Goal: Find specific page/section: Find specific page/section

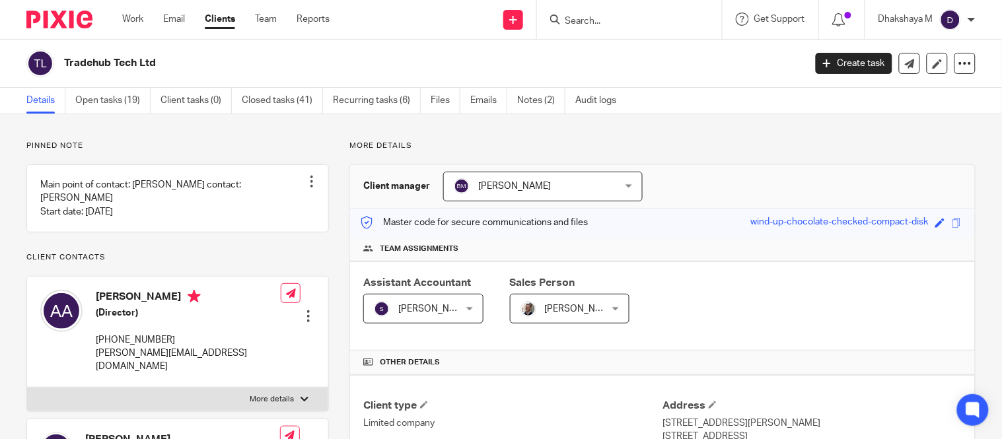
scroll to position [494, 0]
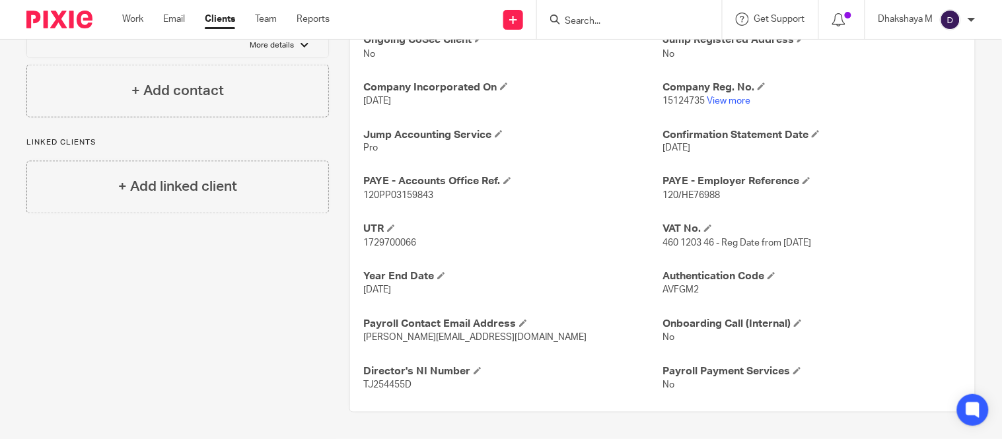
click at [580, 22] on input "Search" at bounding box center [623, 22] width 119 height 12
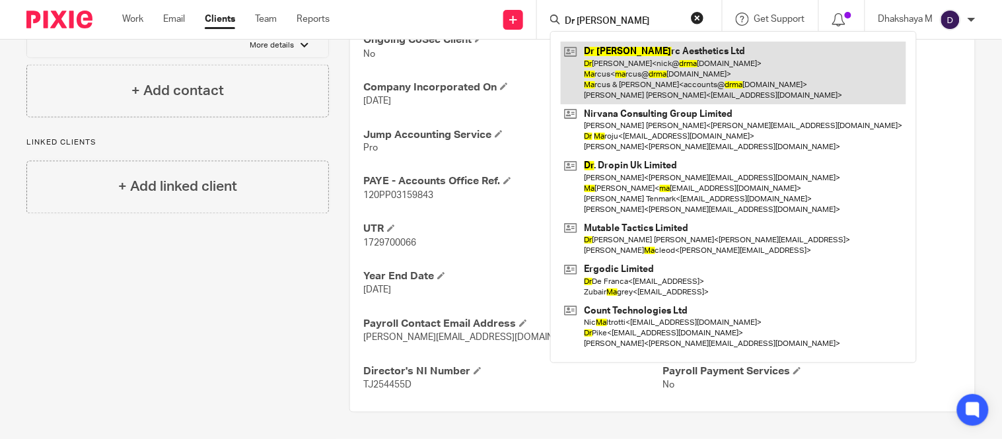
type input "Dr ma"
click at [603, 63] on link at bounding box center [734, 73] width 346 height 63
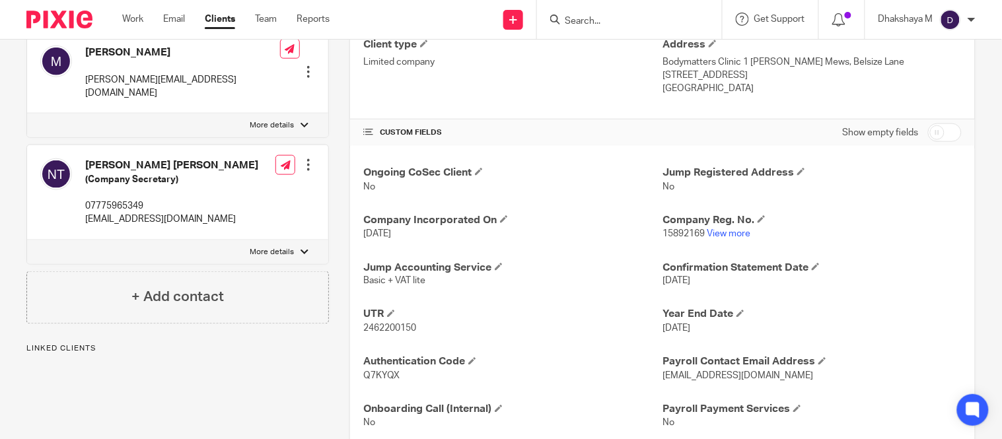
scroll to position [400, 0]
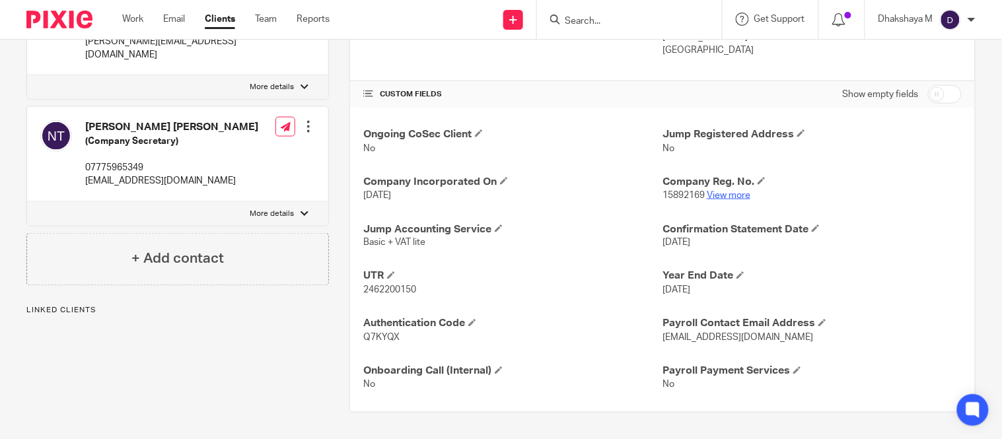
click at [719, 194] on link "View more" at bounding box center [729, 195] width 44 height 9
click at [595, 8] on div at bounding box center [629, 19] width 185 height 39
click at [595, 10] on div at bounding box center [629, 19] width 185 height 39
click at [597, 21] on input "Search" at bounding box center [623, 22] width 119 height 12
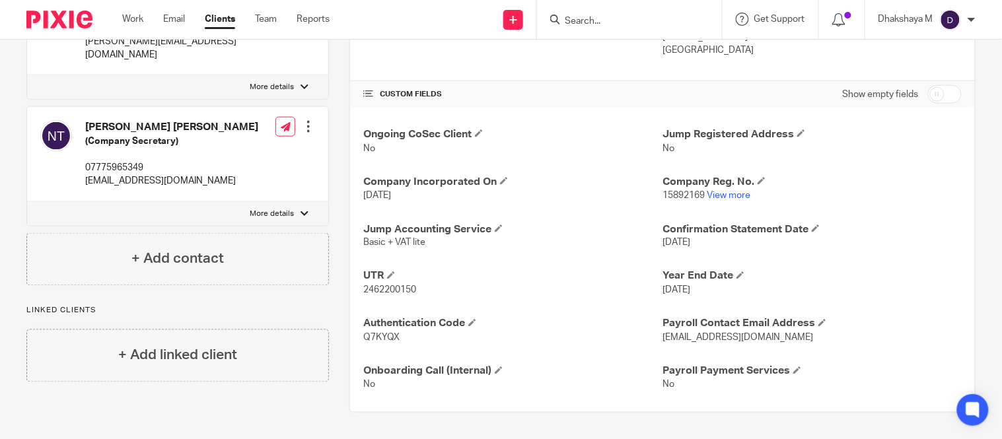
paste input "Parmos Ltd"
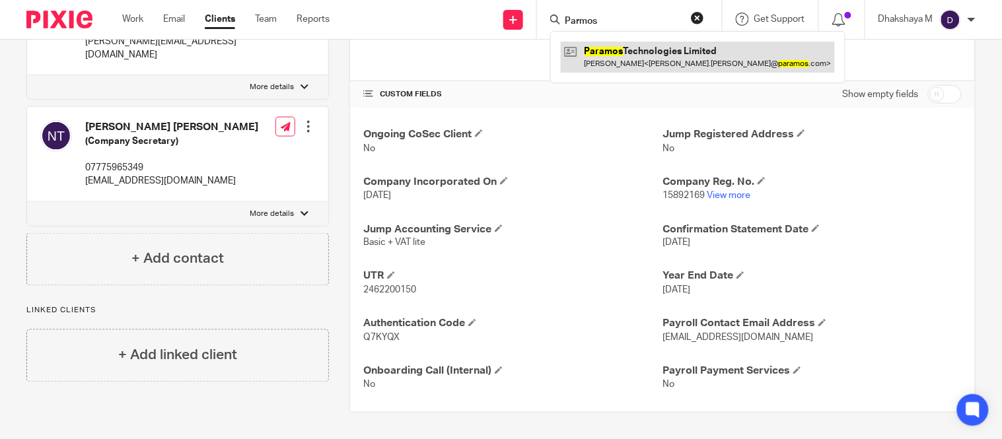
type input "Parmos"
click at [618, 47] on link at bounding box center [698, 57] width 274 height 30
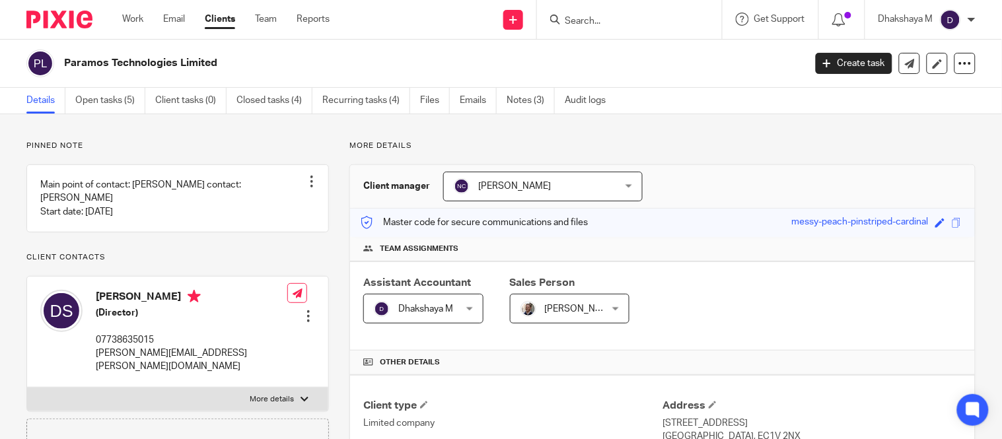
click at [593, 11] on form at bounding box center [634, 19] width 141 height 17
click at [595, 29] on div at bounding box center [629, 19] width 185 height 39
click at [592, 22] on input "Search" at bounding box center [623, 22] width 119 height 12
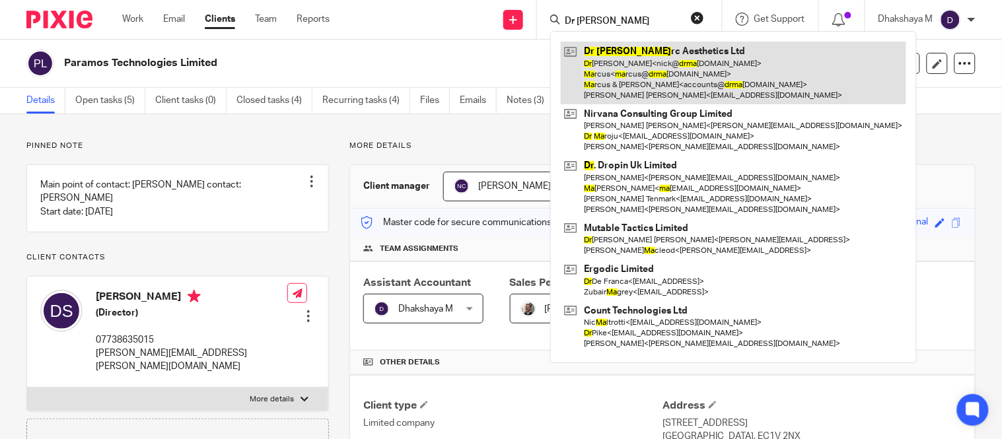
type input "Dr [PERSON_NAME]"
click at [606, 61] on link at bounding box center [734, 73] width 346 height 63
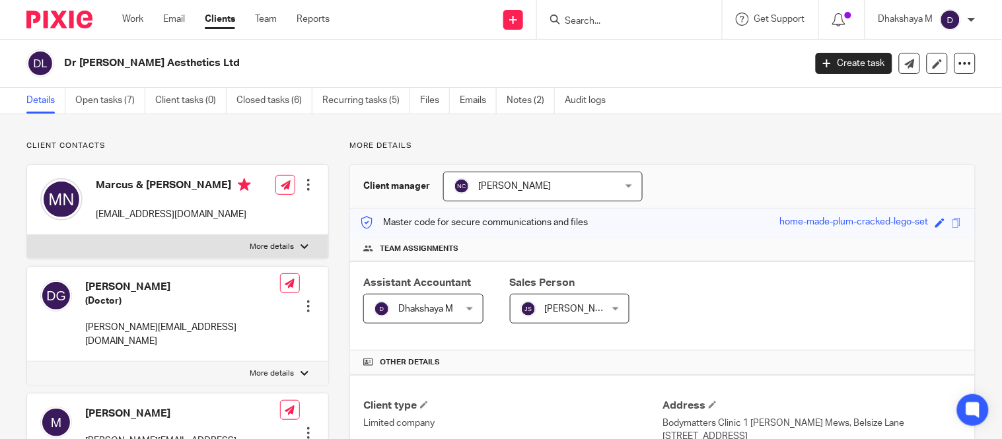
scroll to position [400, 0]
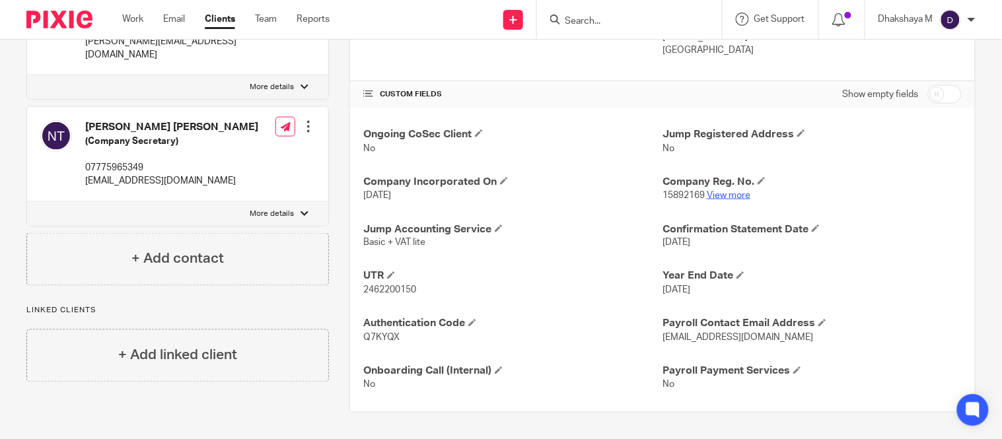
click at [716, 199] on link "View more" at bounding box center [729, 195] width 44 height 9
click at [604, 24] on input "Search" at bounding box center [623, 22] width 119 height 12
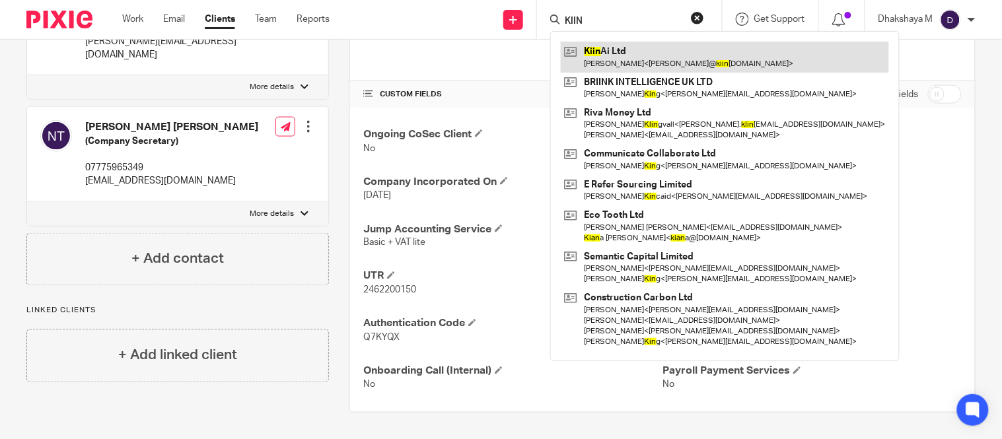
type input "KIIN"
click at [611, 62] on link at bounding box center [725, 57] width 328 height 30
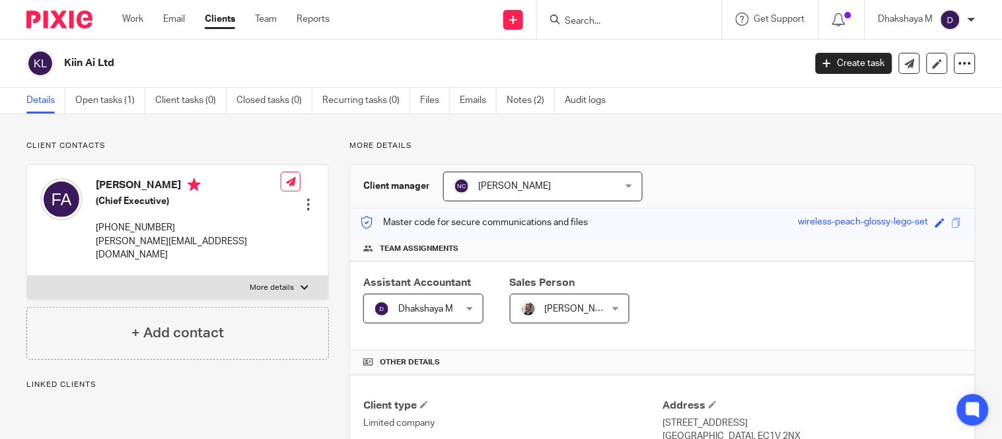
scroll to position [463, 0]
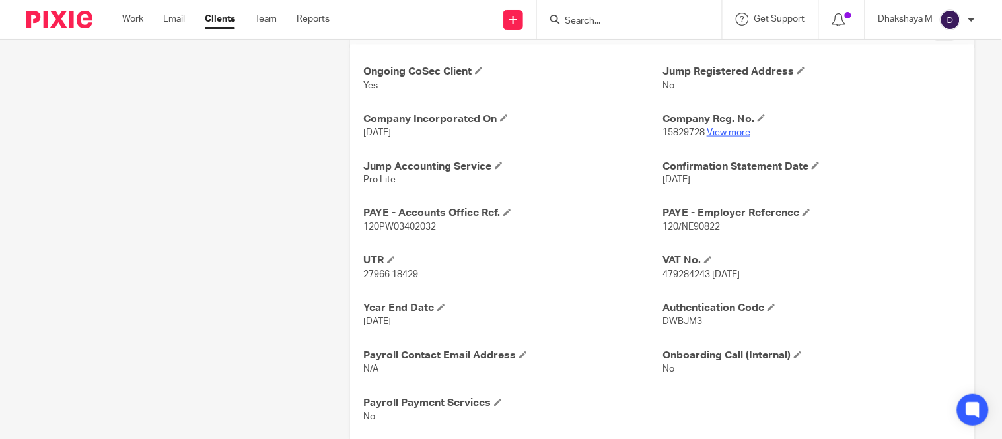
click at [730, 135] on link "View more" at bounding box center [729, 132] width 44 height 9
click at [707, 135] on link "View more" at bounding box center [729, 132] width 44 height 9
click at [614, 17] on input "Search" at bounding box center [623, 22] width 119 height 12
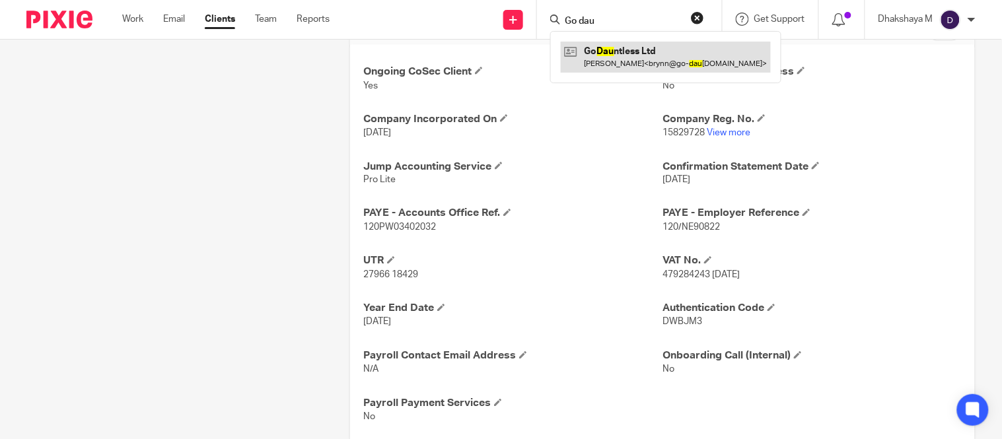
type input "Go dau"
click at [632, 63] on link at bounding box center [666, 57] width 210 height 30
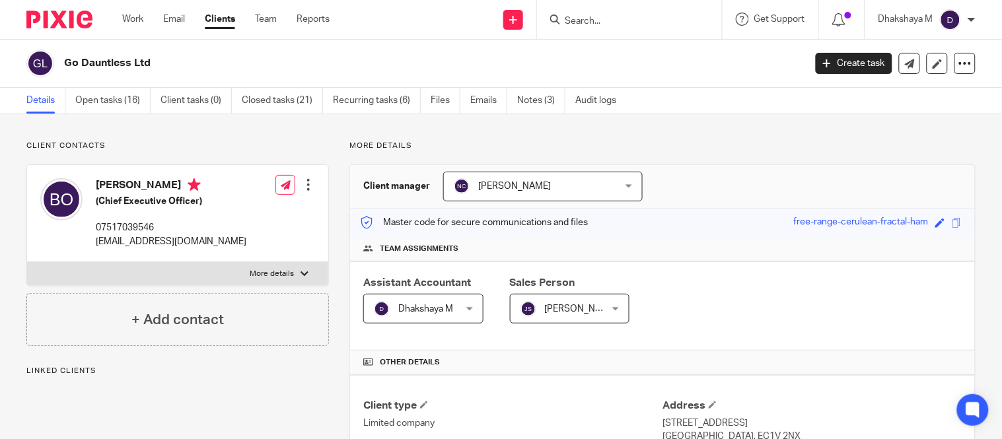
scroll to position [447, 0]
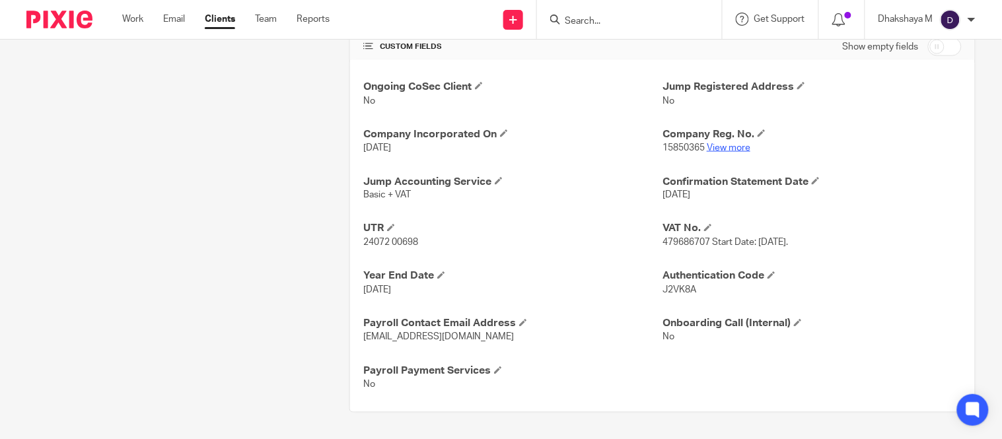
click at [724, 152] on link "View more" at bounding box center [729, 147] width 44 height 9
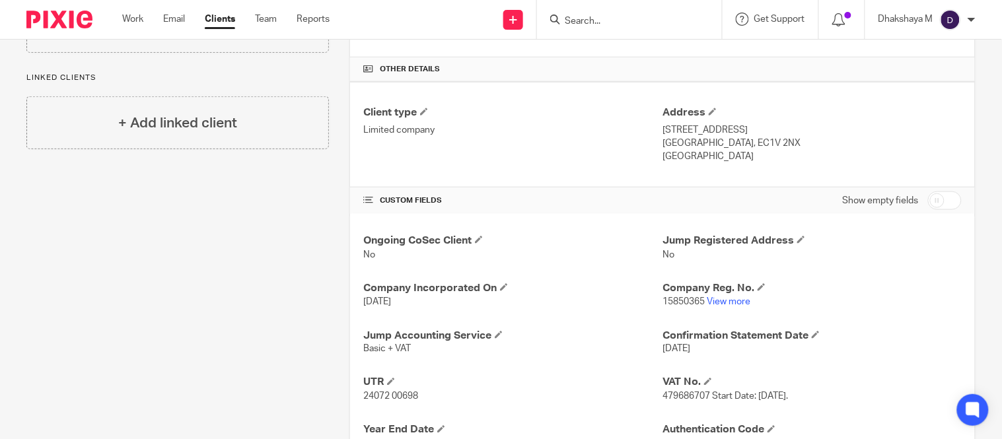
scroll to position [308, 0]
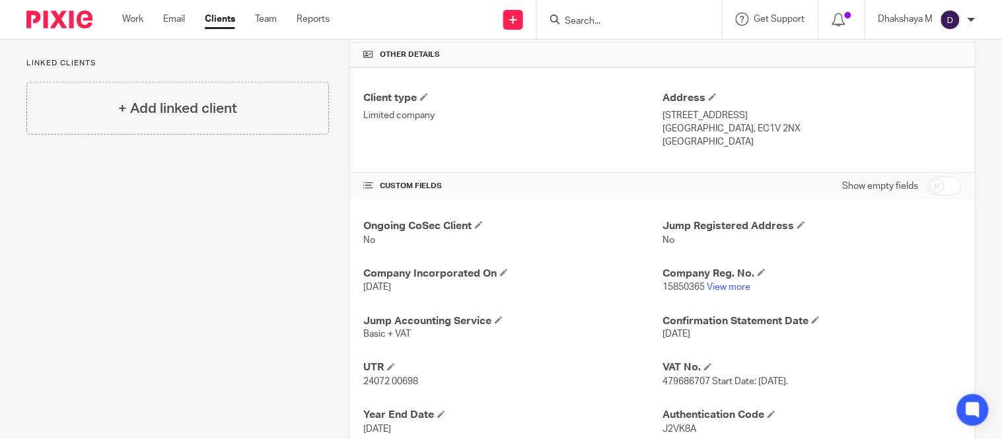
click at [589, 12] on div at bounding box center [629, 19] width 185 height 39
click at [591, 19] on input "Search" at bounding box center [623, 22] width 119 height 12
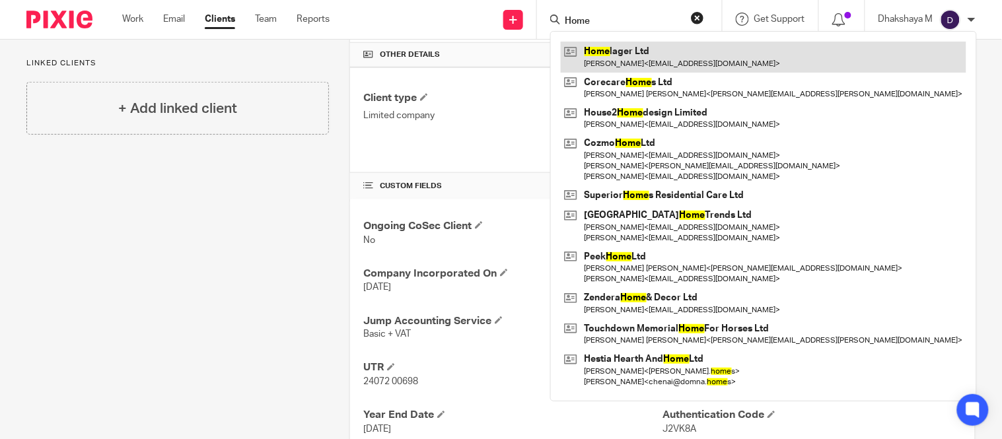
type input "Home"
click at [614, 60] on link at bounding box center [764, 57] width 406 height 30
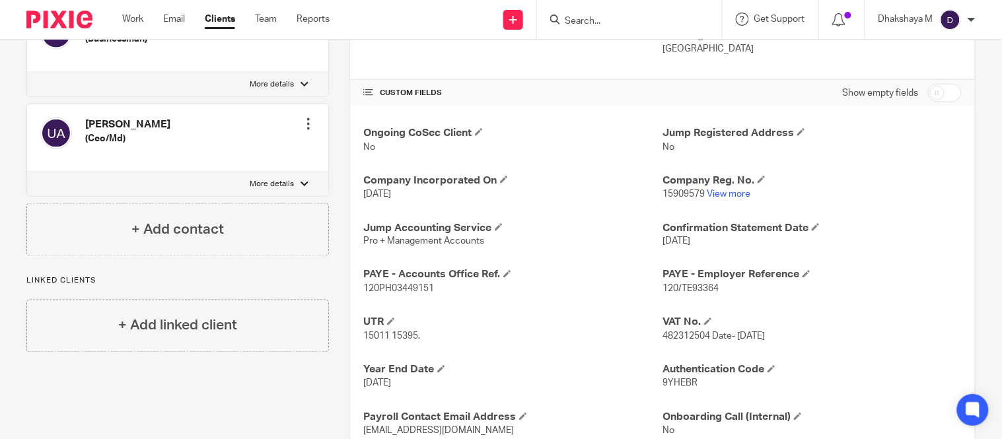
scroll to position [401, 0]
drag, startPoint x: 360, startPoint y: 244, endPoint x: 480, endPoint y: 251, distance: 119.8
click at [480, 251] on div "Ongoing CoSec Client No Jump Registered Address No Company Incorporated On 21 A…" at bounding box center [662, 305] width 625 height 399
copy span "Pro + Management Accounts"
click at [585, 19] on input "Search" at bounding box center [623, 22] width 119 height 12
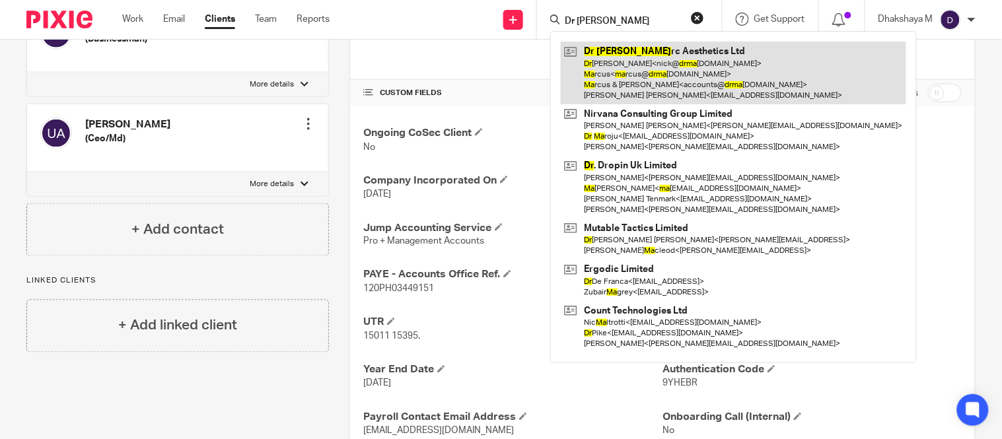
type input "Dr ma"
click at [616, 69] on link at bounding box center [734, 73] width 346 height 63
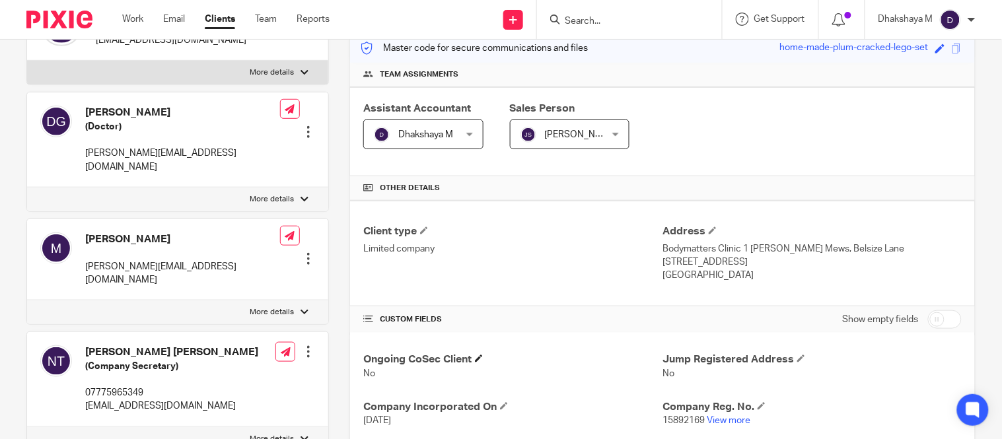
scroll to position [400, 0]
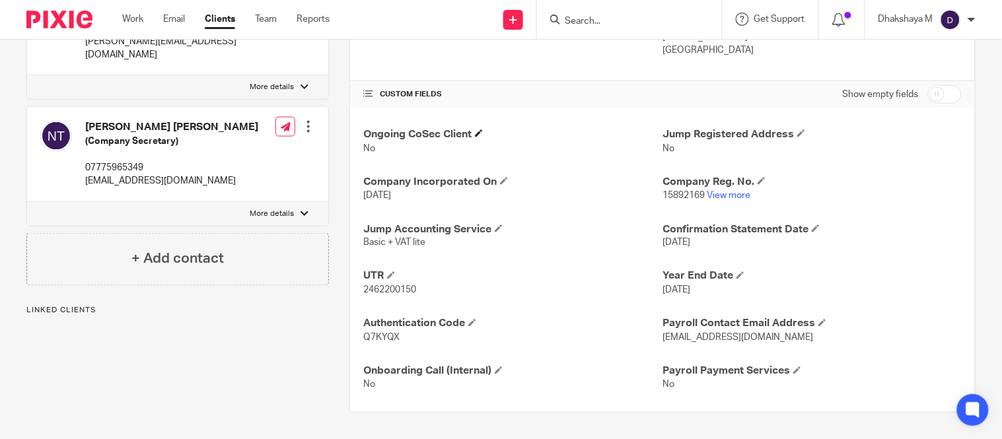
click at [394, 240] on span "Basic + VAT lite" at bounding box center [394, 243] width 62 height 9
copy p "Basic + VAT lite"
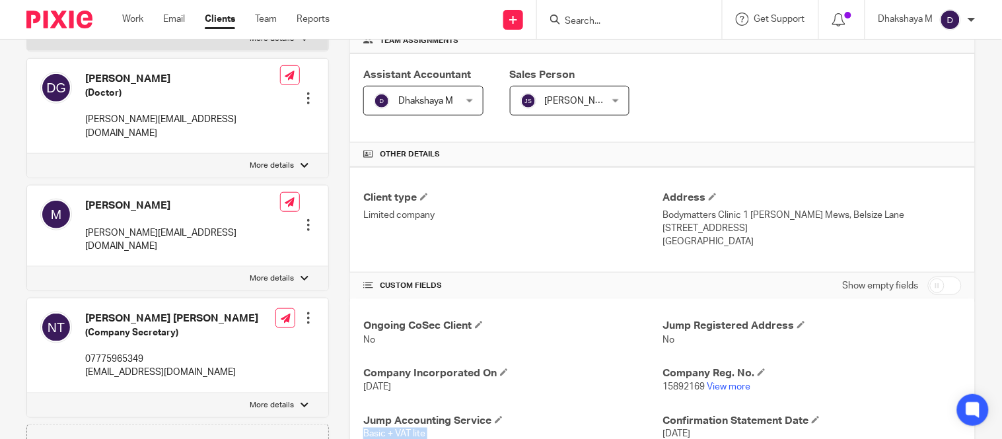
scroll to position [207, 0]
click at [579, 21] on input "Search" at bounding box center [623, 22] width 119 height 12
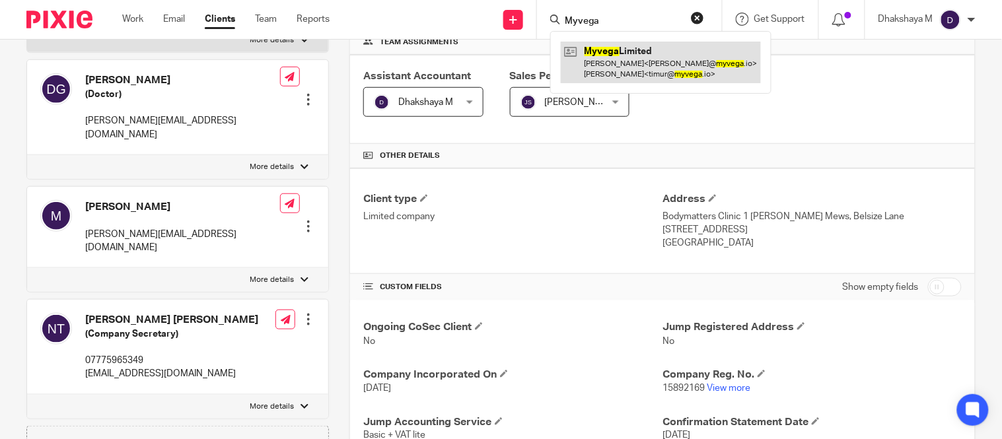
type input "Myvega"
click at [609, 65] on link at bounding box center [661, 62] width 200 height 41
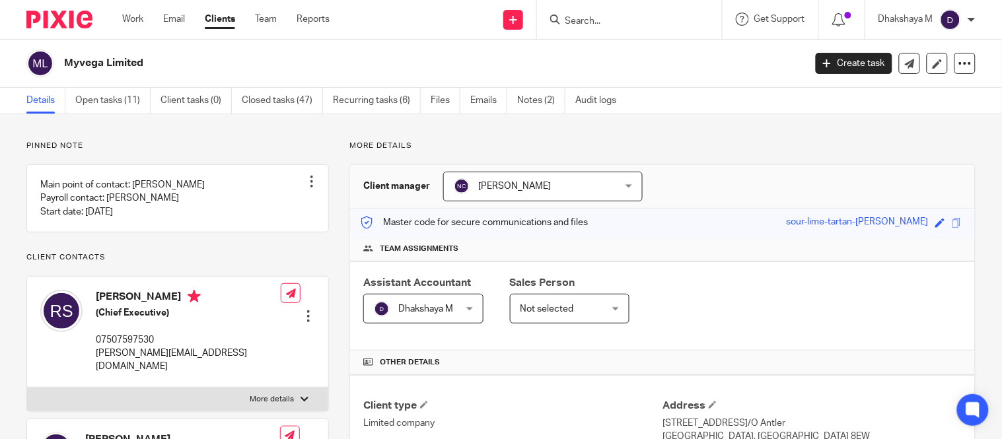
scroll to position [387, 0]
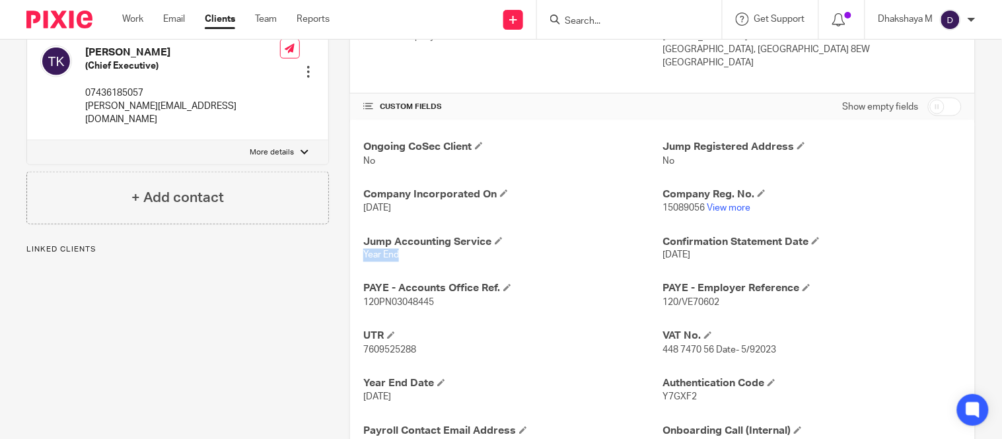
drag, startPoint x: 399, startPoint y: 255, endPoint x: 350, endPoint y: 261, distance: 49.3
click at [350, 261] on div "Ongoing CoSec Client No Jump Registered Address No Company Incorporated On [DAT…" at bounding box center [662, 319] width 625 height 399
copy span "Year End"
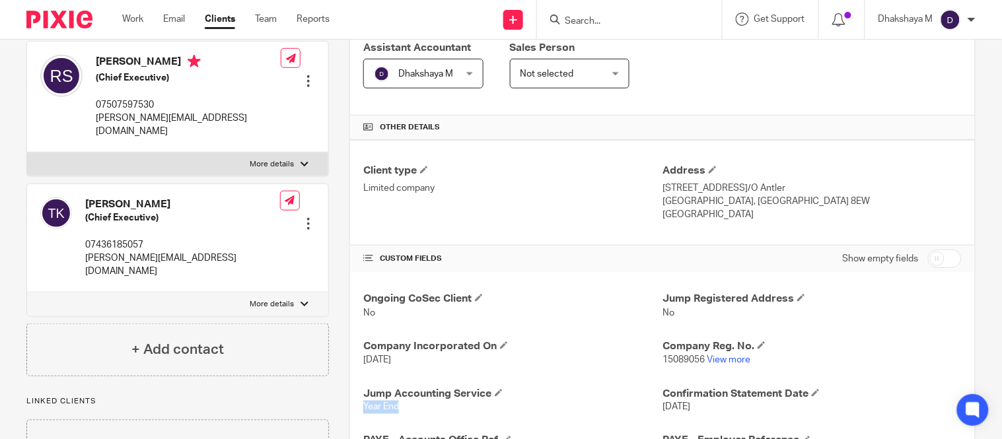
scroll to position [233, 0]
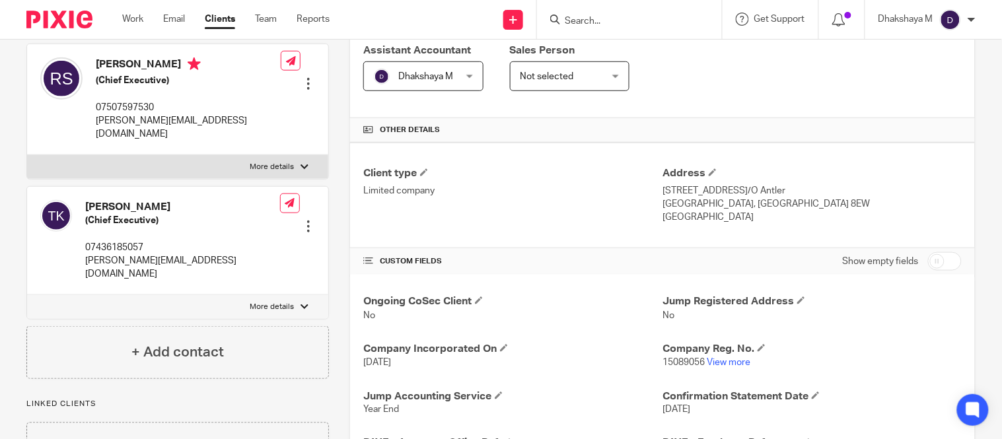
click at [605, 16] on input "Search" at bounding box center [623, 22] width 119 height 12
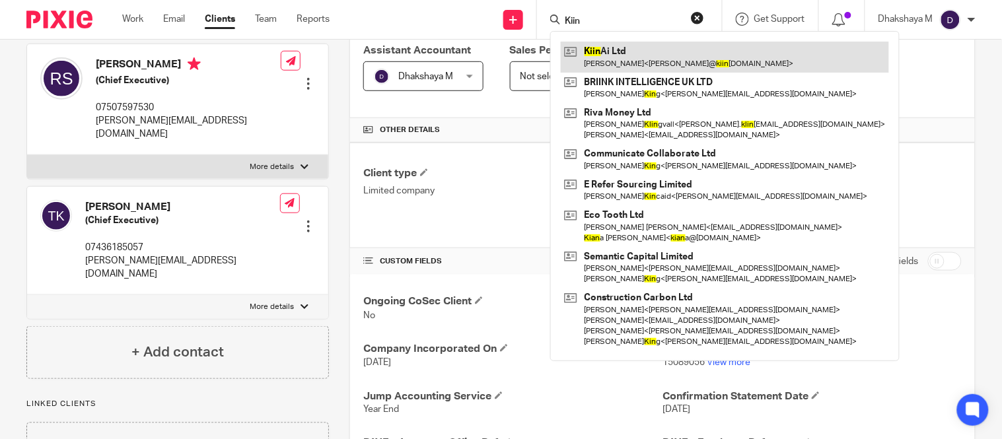
type input "Kiin"
click at [628, 51] on link at bounding box center [725, 57] width 328 height 30
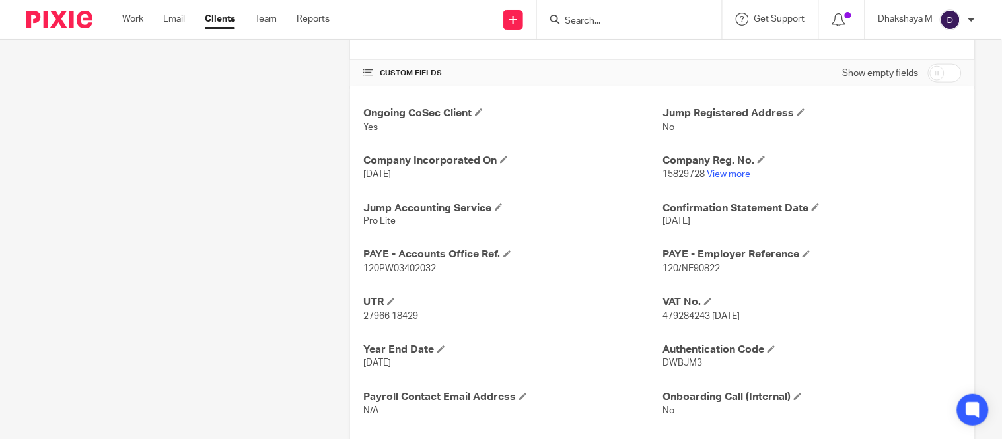
scroll to position [422, 0]
drag, startPoint x: 357, startPoint y: 219, endPoint x: 365, endPoint y: 220, distance: 8.6
click at [359, 219] on div "Ongoing CoSec Client Yes Jump Registered Address No Company Incorporated On [DA…" at bounding box center [662, 285] width 625 height 399
